Goal: Transaction & Acquisition: Download file/media

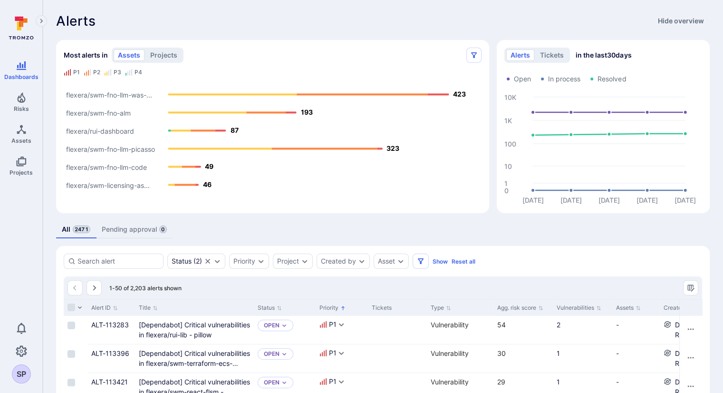
click at [40, 20] on icon "Expand navigation menu" at bounding box center [41, 21] width 7 height 8
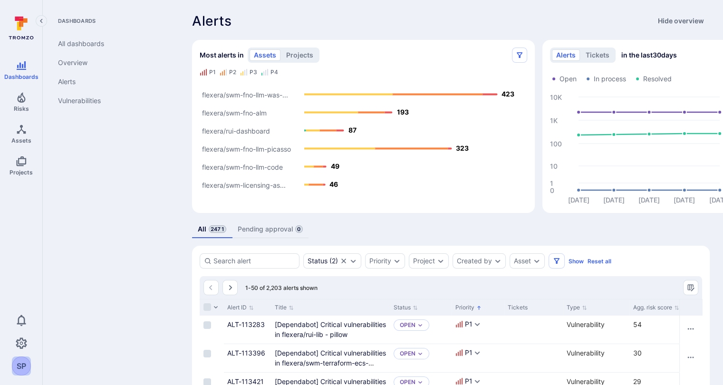
click at [17, 373] on div "SP" at bounding box center [21, 366] width 19 height 19
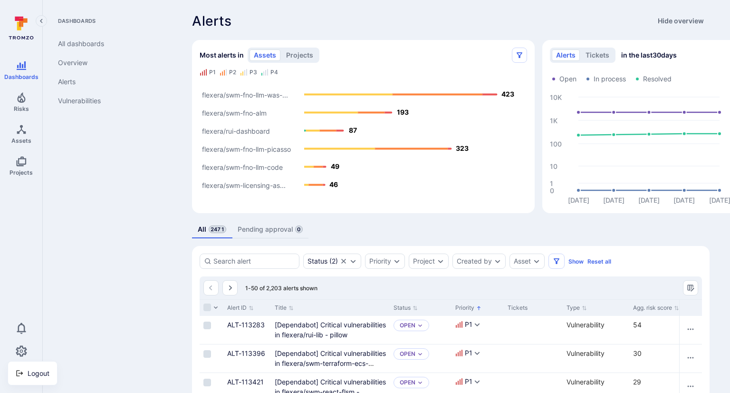
click at [88, 313] on div at bounding box center [365, 196] width 730 height 393
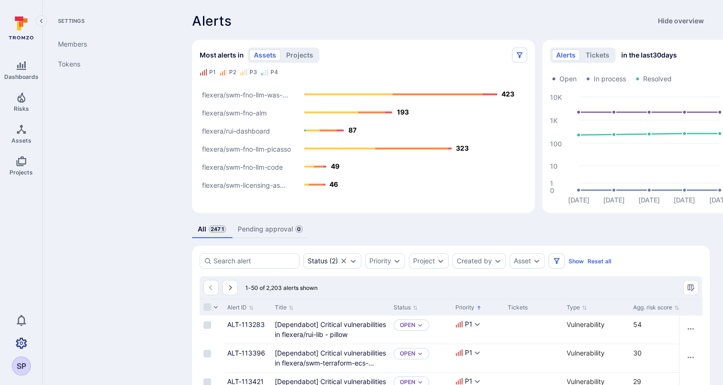
click at [20, 349] on icon "Settings" at bounding box center [21, 343] width 11 height 11
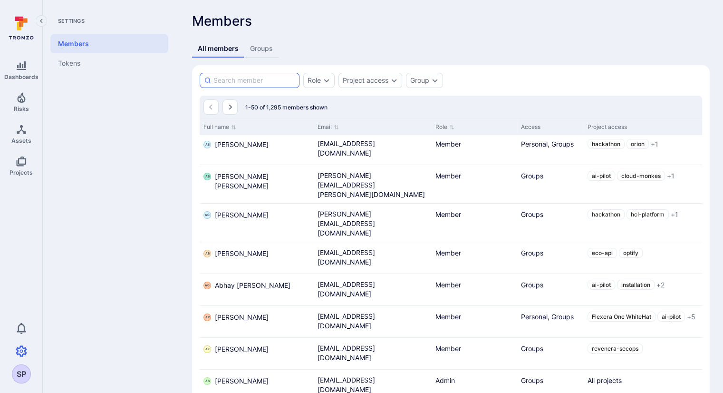
click at [241, 78] on input at bounding box center [255, 81] width 82 height 10
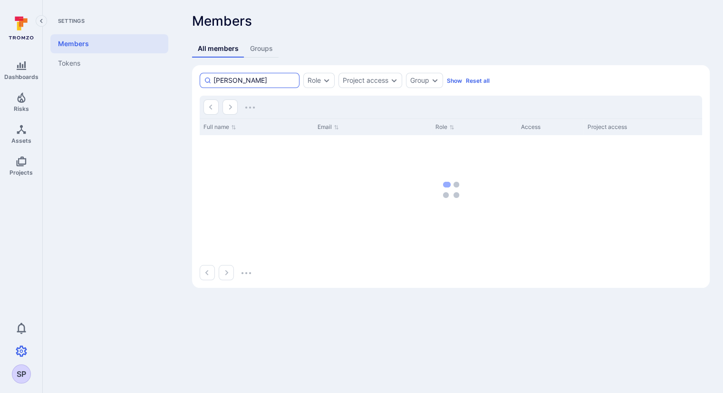
type input "[PERSON_NAME]"
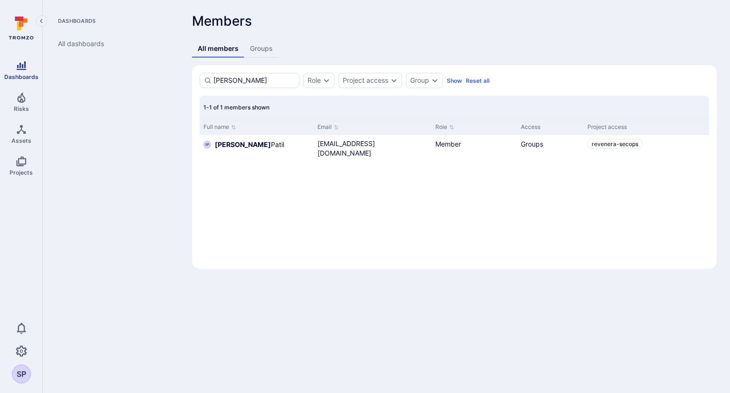
click at [18, 65] on icon "Dashboards" at bounding box center [22, 65] width 10 height 9
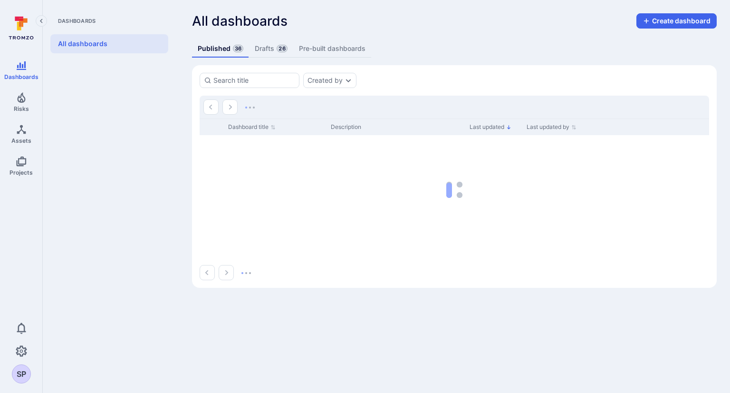
click at [40, 19] on icon "Collapse navigation menu" at bounding box center [41, 21] width 7 height 8
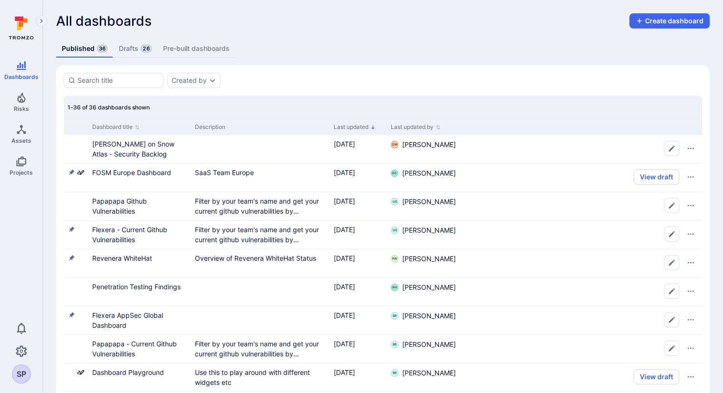
click at [22, 30] on icon at bounding box center [21, 27] width 42 height 33
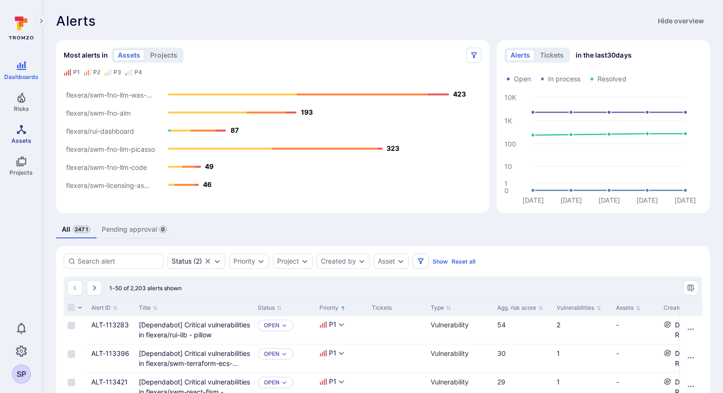
click at [10, 132] on link "Assets" at bounding box center [21, 134] width 42 height 28
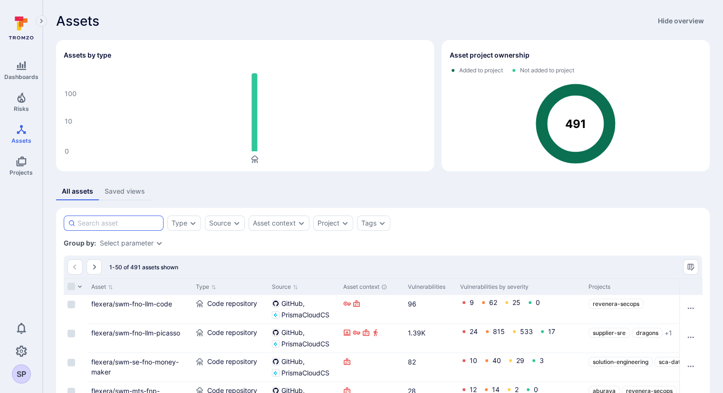
click at [105, 225] on input at bounding box center [119, 223] width 82 height 10
click at [186, 226] on div "Type" at bounding box center [180, 223] width 16 height 8
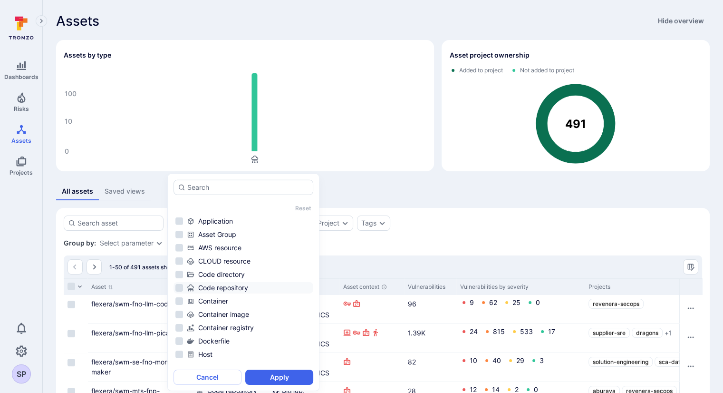
click at [179, 288] on li "Code repository" at bounding box center [244, 287] width 140 height 11
click at [283, 376] on button "Apply" at bounding box center [279, 377] width 68 height 15
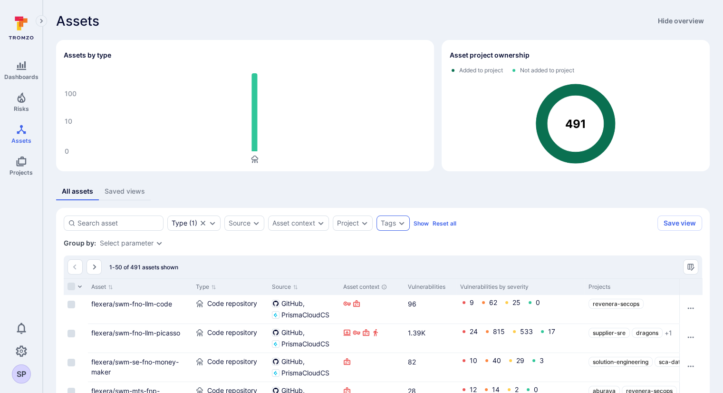
click at [386, 220] on div "Tags" at bounding box center [388, 223] width 15 height 8
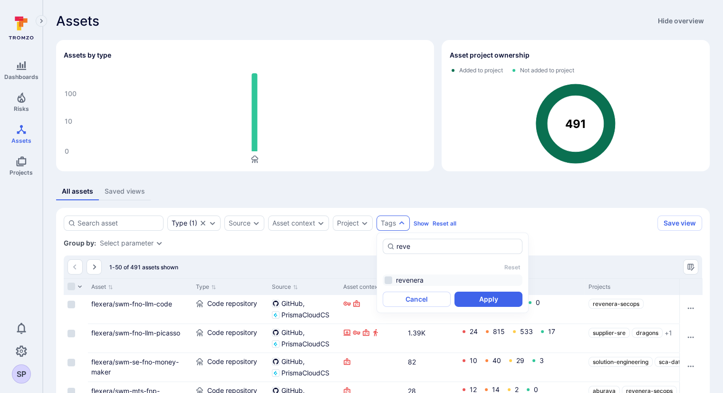
click at [388, 280] on li "revenera" at bounding box center [453, 279] width 140 height 11
type input "reve"
click at [474, 301] on button "Apply" at bounding box center [489, 299] width 68 height 15
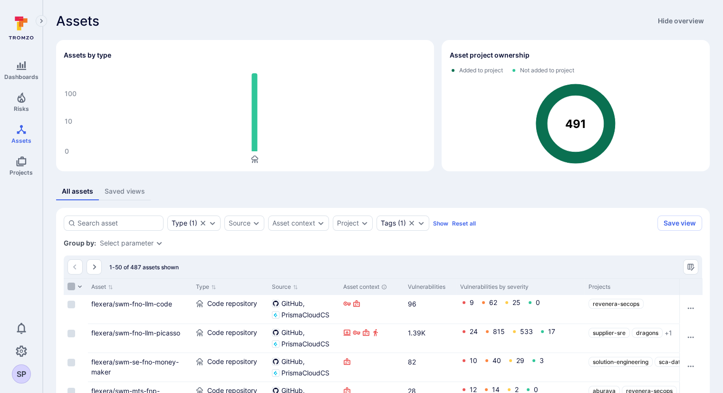
click at [71, 286] on input "Select all rows" at bounding box center [72, 286] width 8 height 8
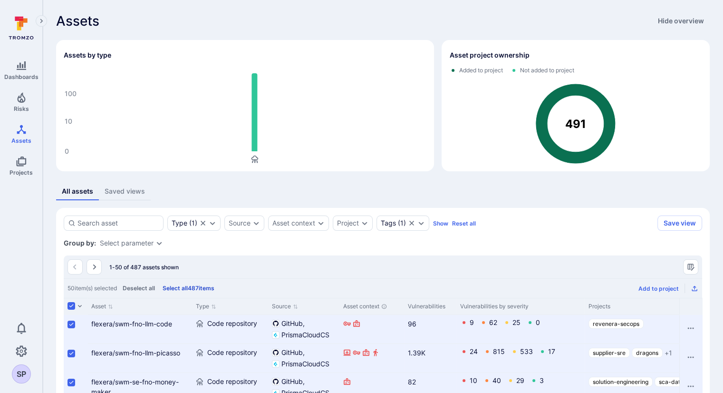
click at [192, 286] on button "Select all 487 items" at bounding box center [189, 287] width 56 height 7
click at [694, 288] on icon "Export as CSV" at bounding box center [695, 288] width 8 height 8
drag, startPoint x: 730, startPoint y: 3, endPoint x: 366, endPoint y: 9, distance: 363.9
